Goal: Transaction & Acquisition: Purchase product/service

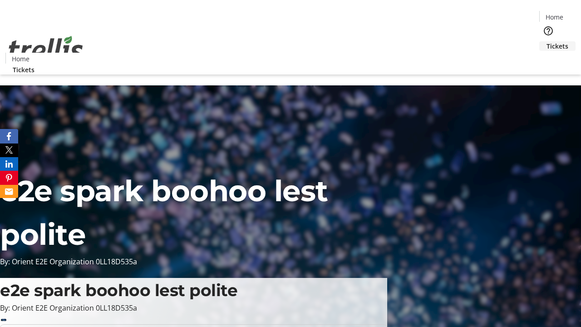
click at [546, 41] on span "Tickets" at bounding box center [557, 46] width 22 height 10
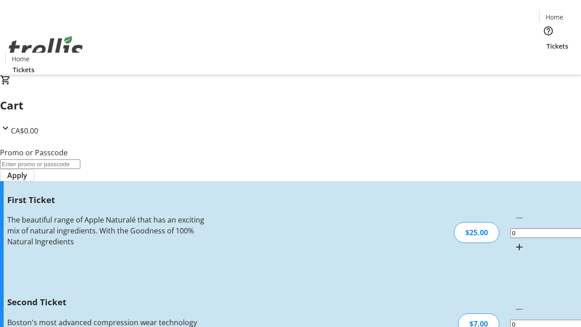
click at [513, 241] on mat-icon "Increment by one" at bounding box center [518, 246] width 11 height 11
type input "1"
type input "2"
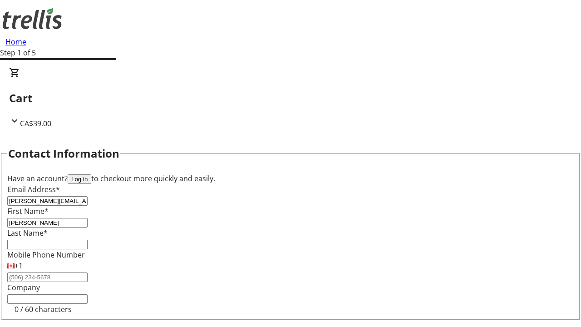
type input "[PERSON_NAME]"
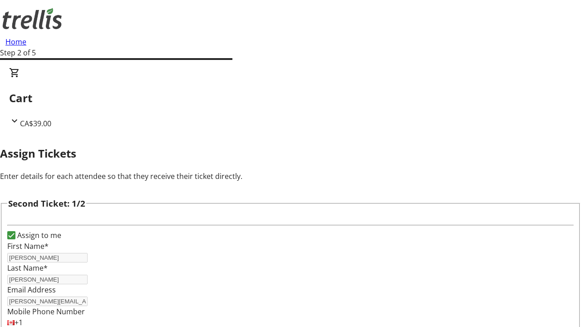
type input "[PERSON_NAME]"
type input "[PERSON_NAME][EMAIL_ADDRESS][DOMAIN_NAME]"
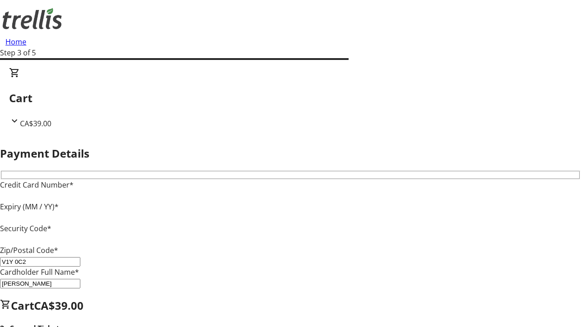
type input "V1Y 0C2"
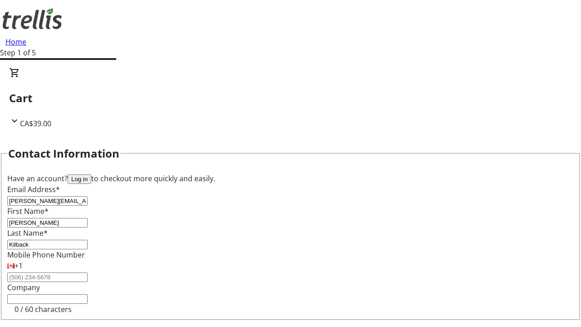
type input "Kilback"
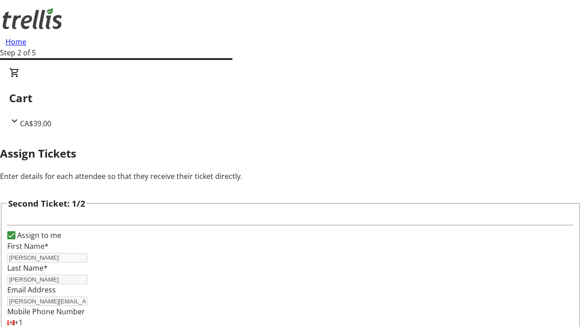
type input "New"
type input "Name"
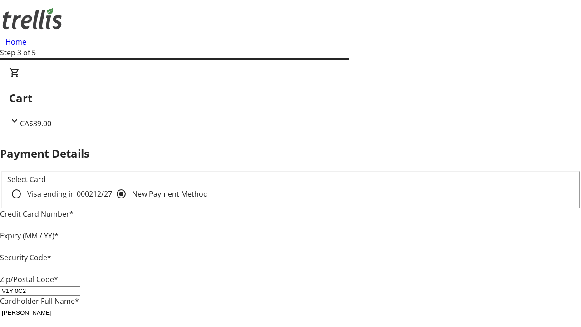
type input "V1Y 0C2"
